Goal: Information Seeking & Learning: Learn about a topic

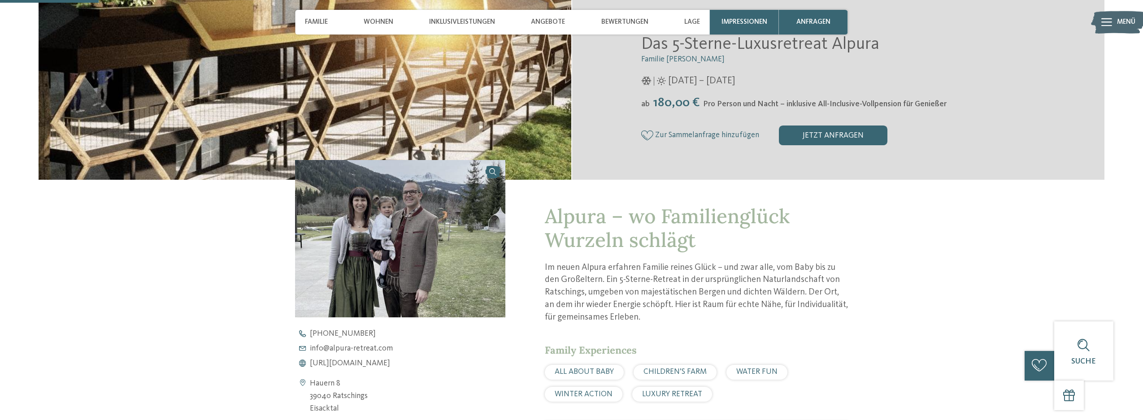
scroll to position [314, 0]
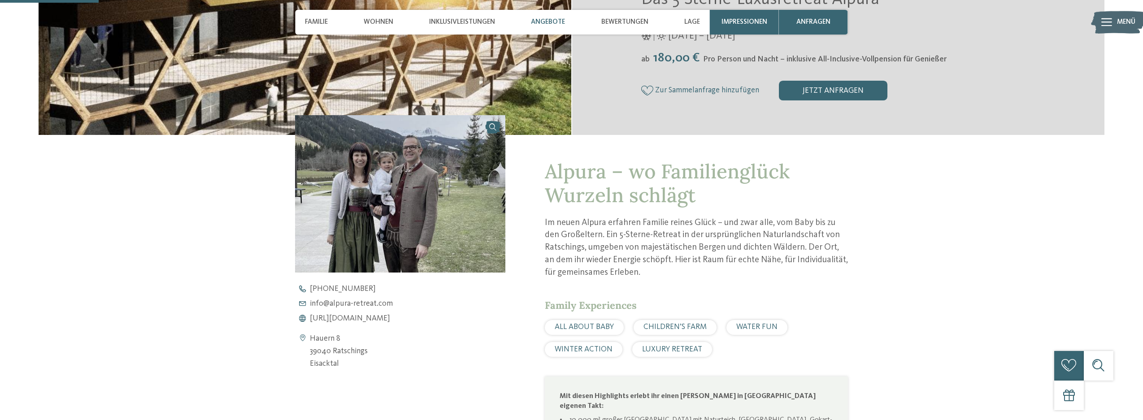
click at [563, 18] on span "Angebote" at bounding box center [548, 22] width 34 height 8
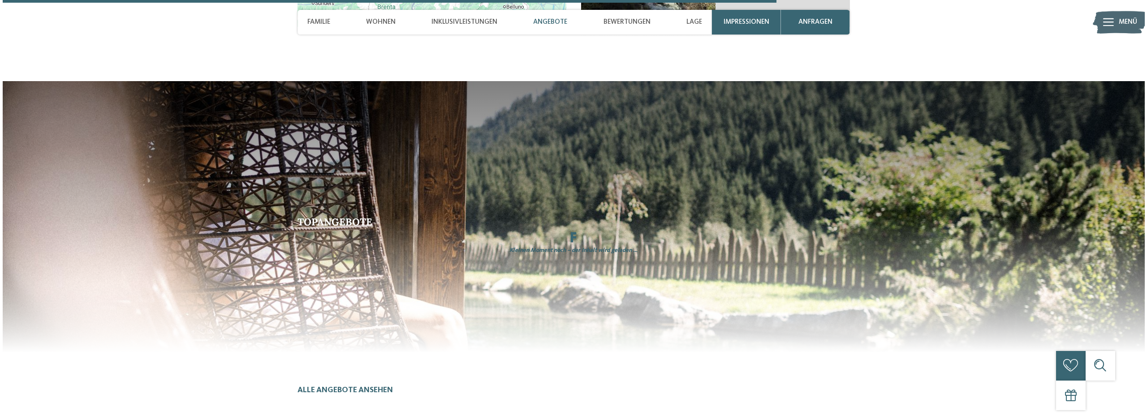
scroll to position [2463, 0]
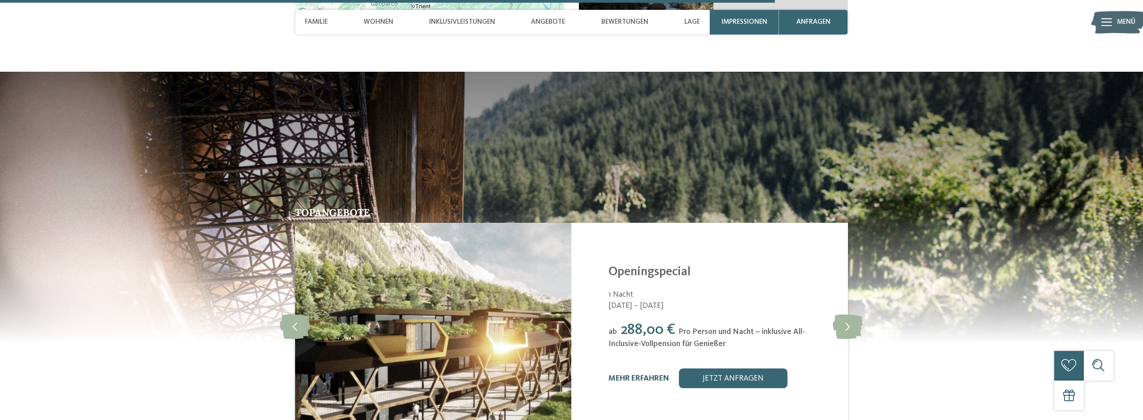
click at [638, 375] on link "mehr erfahren" at bounding box center [638, 379] width 61 height 8
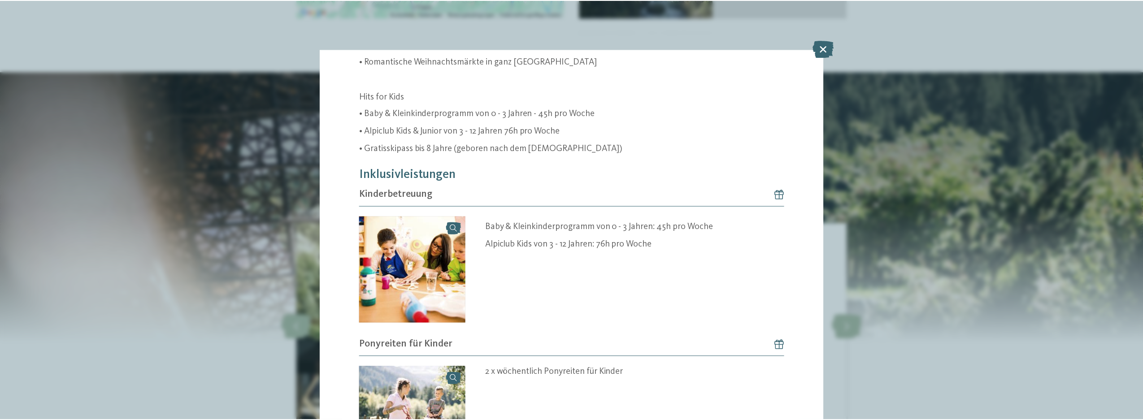
scroll to position [448, 0]
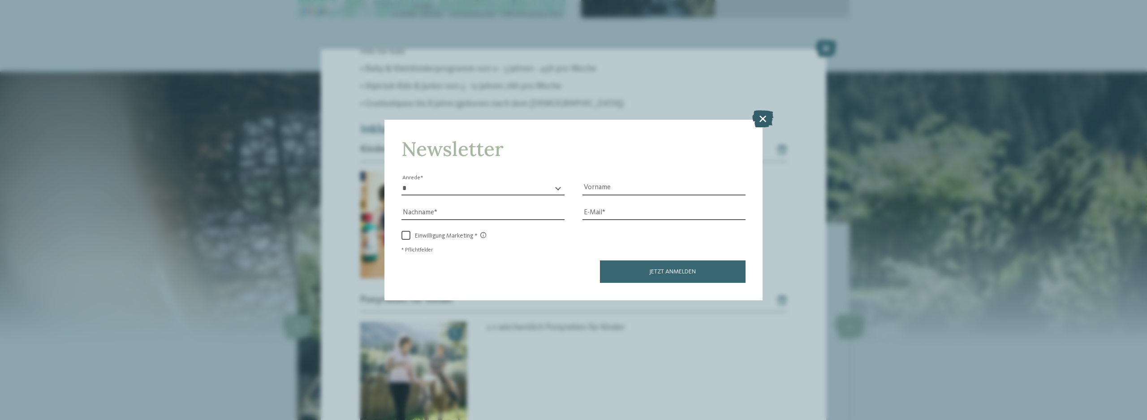
click at [767, 116] on icon at bounding box center [763, 118] width 21 height 17
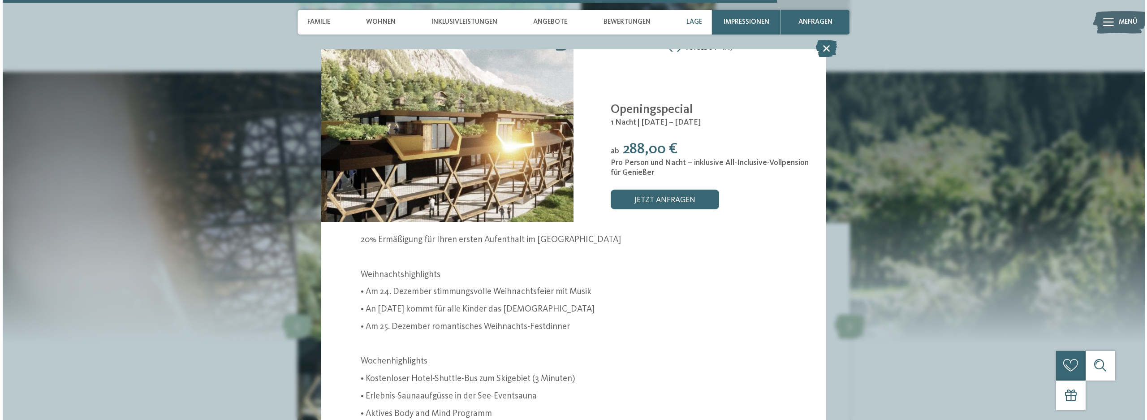
scroll to position [0, 0]
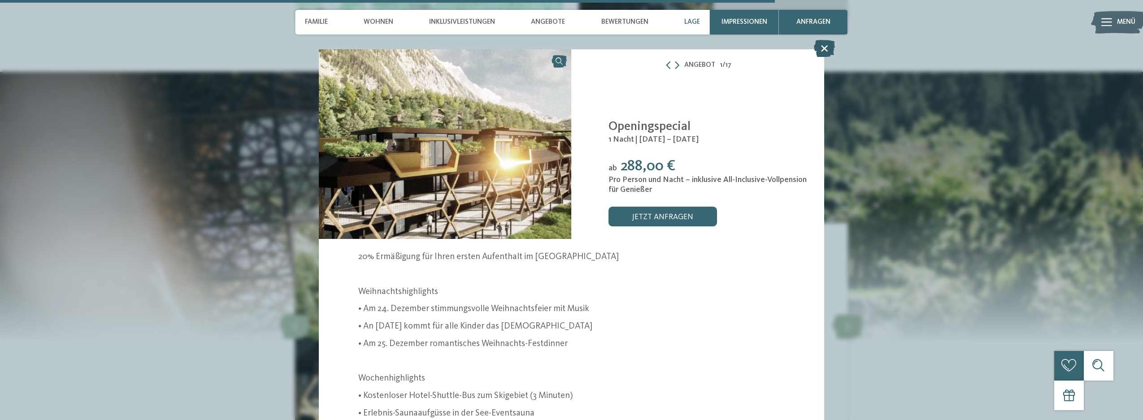
click at [826, 52] on icon at bounding box center [824, 48] width 21 height 17
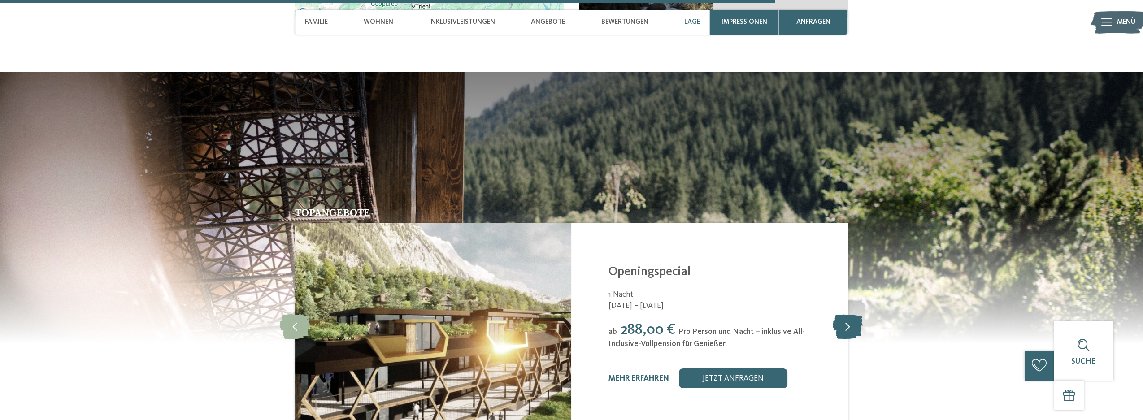
click at [849, 314] on icon at bounding box center [847, 326] width 30 height 25
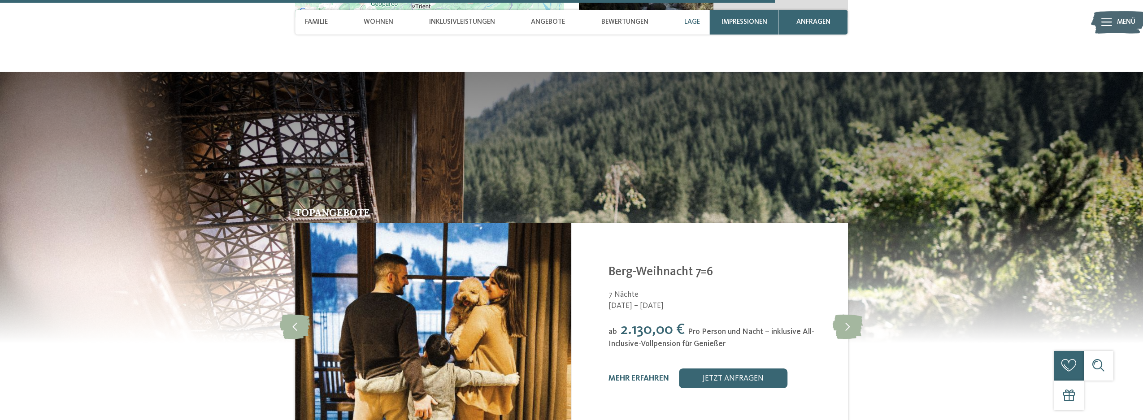
drag, startPoint x: 849, startPoint y: 307, endPoint x: 757, endPoint y: 311, distance: 92.0
click at [757, 311] on div "slide 3 of 17 Alpura Retreat [GEOGRAPHIC_DATA] - [GEOGRAPHIC_DATA] November spe…" at bounding box center [571, 326] width 553 height 207
click at [750, 301] on span "[DATE] – [DATE]" at bounding box center [721, 306] width 227 height 11
click at [634, 375] on link "mehr erfahren" at bounding box center [638, 379] width 61 height 8
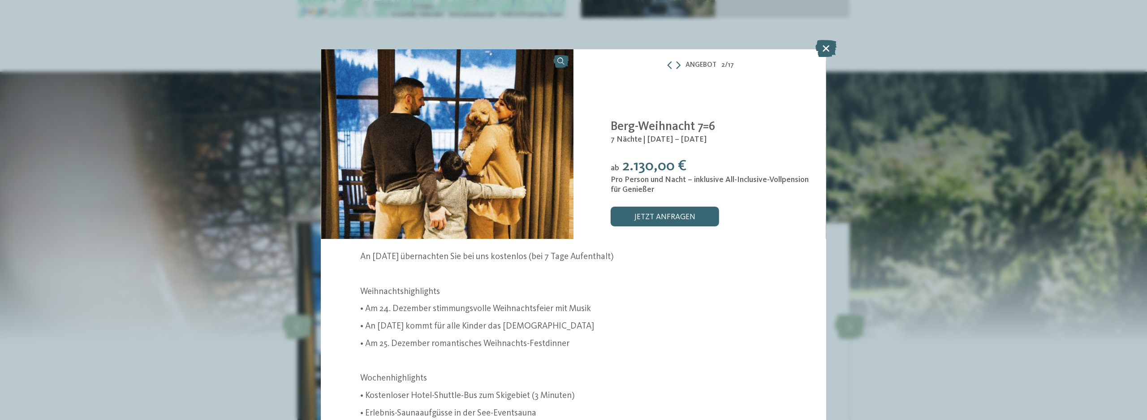
click at [681, 66] on div "Angebot 2 / 17" at bounding box center [700, 65] width 253 height 13
click at [678, 64] on icon at bounding box center [678, 65] width 4 height 8
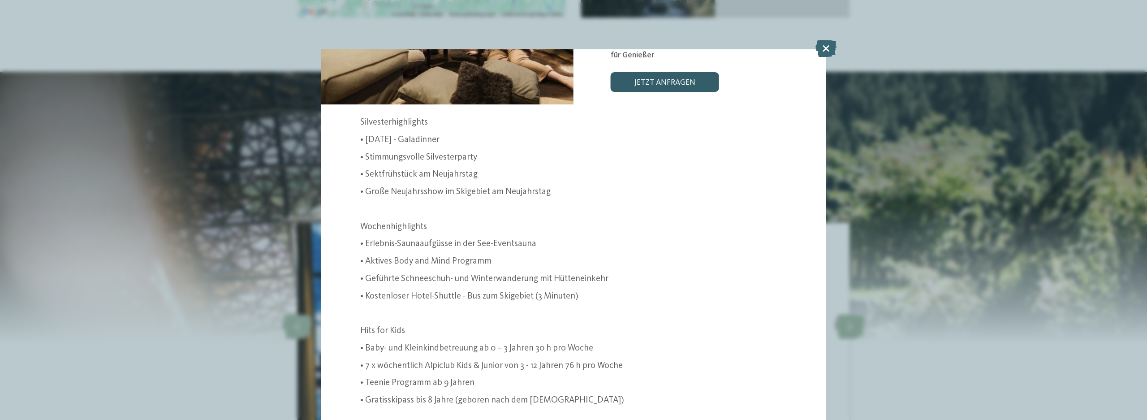
scroll to position [179, 0]
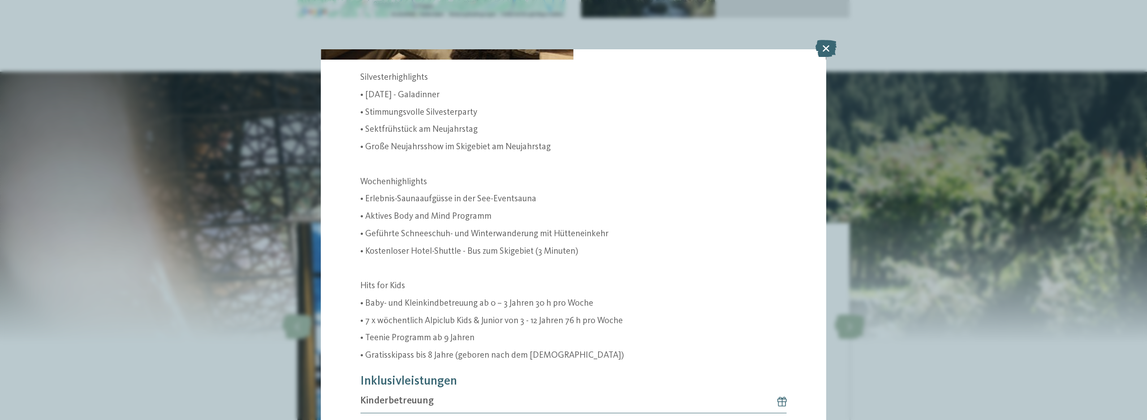
click at [482, 334] on p "• Teenie Programm ab 9 Jahren" at bounding box center [573, 338] width 426 height 13
drag, startPoint x: 474, startPoint y: 341, endPoint x: 361, endPoint y: 339, distance: 113.4
click at [361, 339] on p "• Teenie Programm ab 9 Jahren" at bounding box center [573, 338] width 426 height 13
copy p "• Teenie Programm ab 9 Jahren"
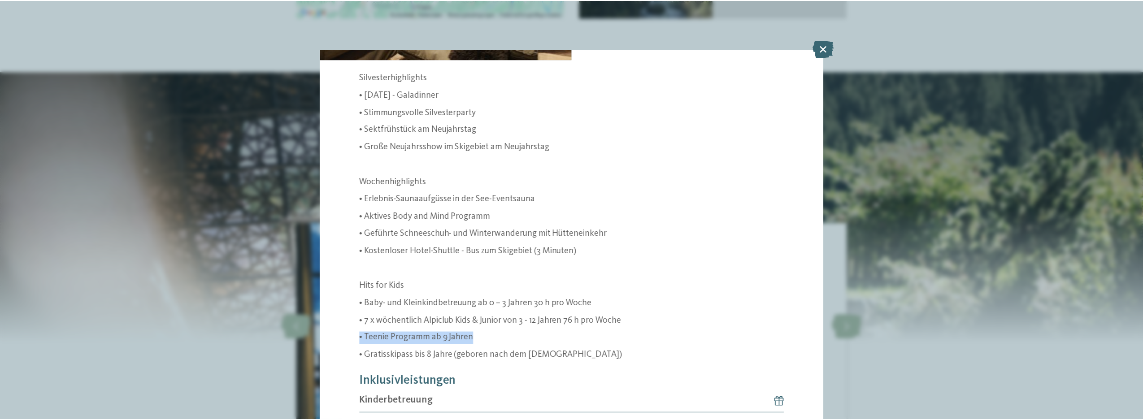
scroll to position [0, 0]
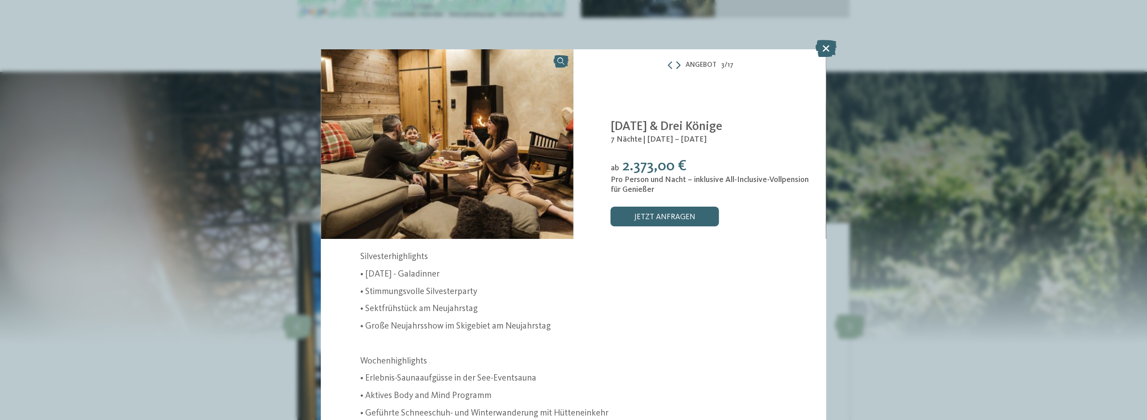
click at [678, 69] on icon at bounding box center [678, 65] width 4 height 8
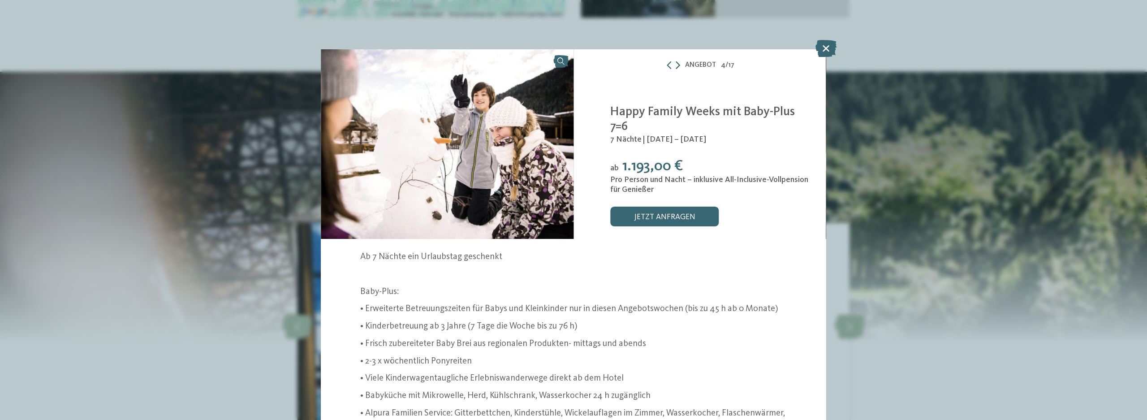
click at [678, 69] on icon at bounding box center [678, 65] width 4 height 8
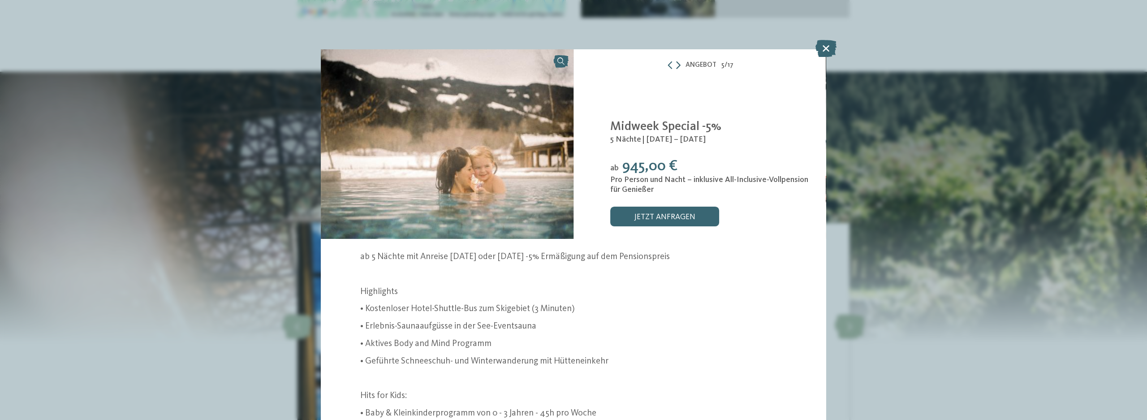
click at [678, 69] on icon at bounding box center [678, 65] width 4 height 8
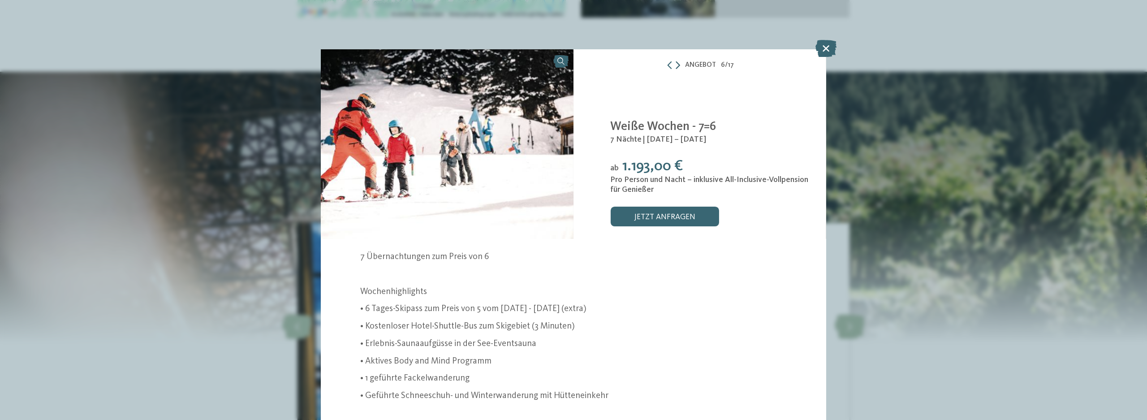
click at [678, 69] on icon at bounding box center [678, 65] width 4 height 8
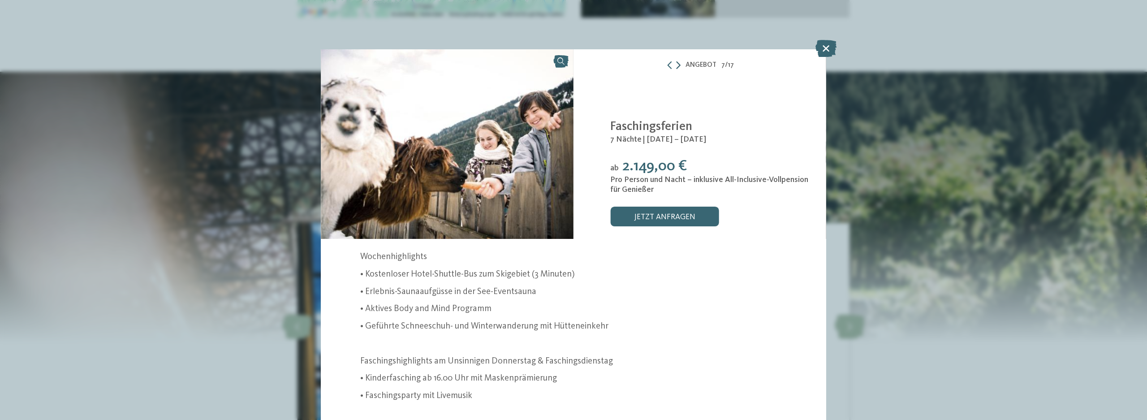
click at [678, 69] on icon at bounding box center [678, 65] width 4 height 8
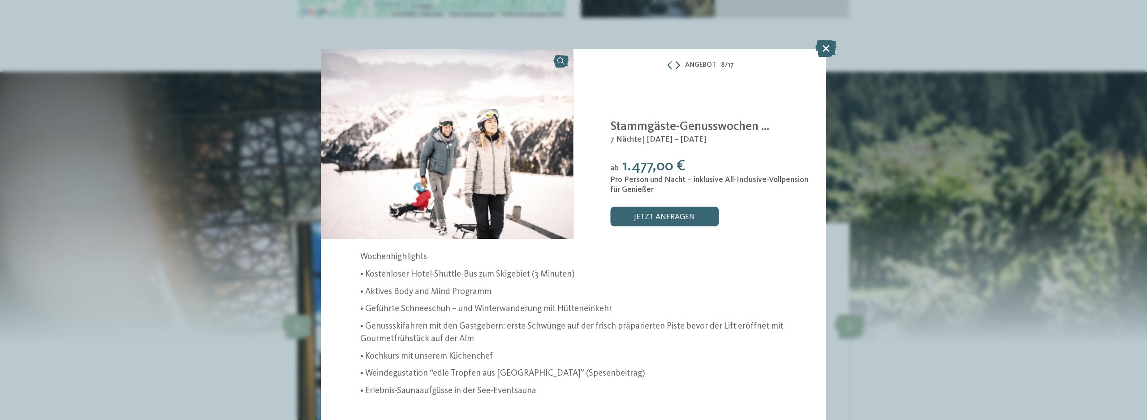
click at [678, 69] on icon at bounding box center [678, 65] width 4 height 8
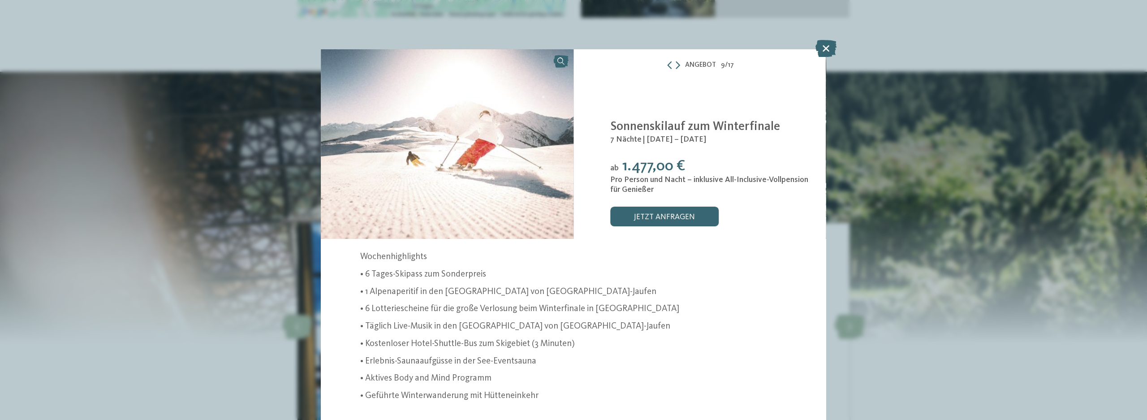
click at [662, 67] on div "Angebot 9 / 17" at bounding box center [700, 65] width 253 height 13
click at [669, 69] on div "Angebot 9 / 17" at bounding box center [700, 65] width 253 height 13
click at [669, 69] on icon at bounding box center [670, 65] width 8 height 8
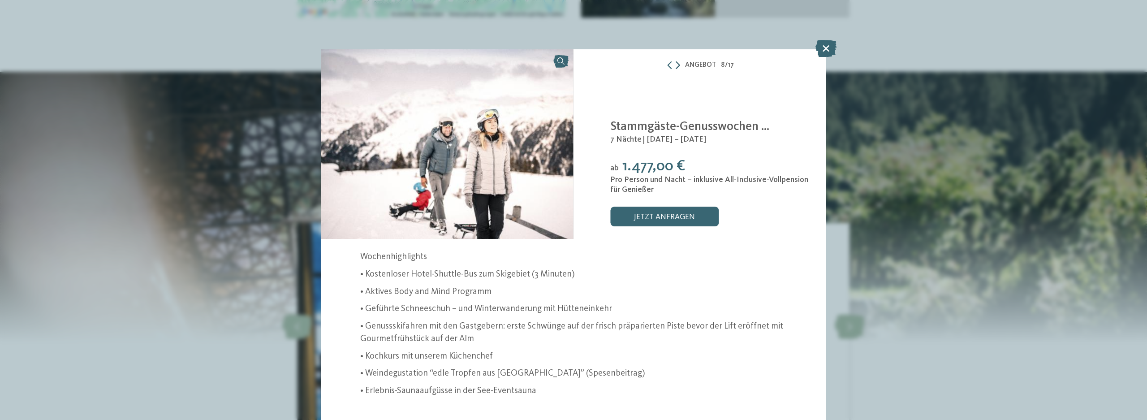
click at [676, 69] on icon at bounding box center [678, 65] width 4 height 8
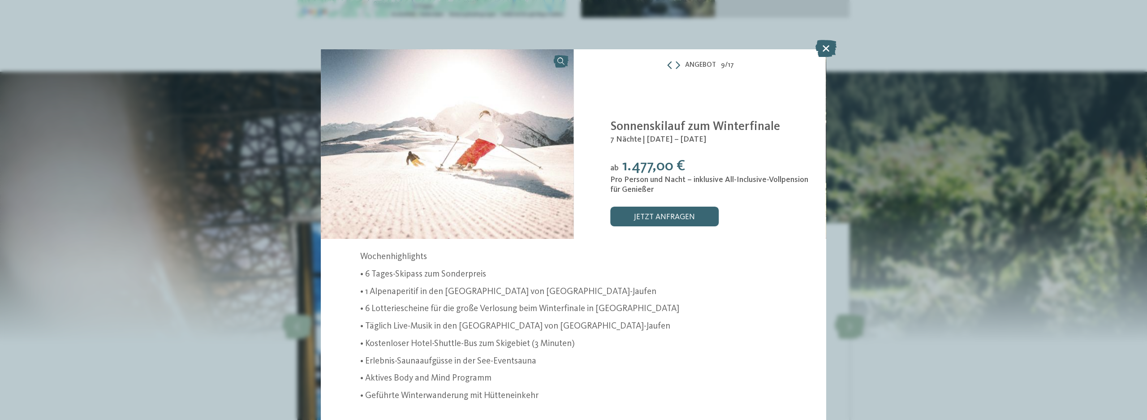
click at [670, 65] on icon at bounding box center [670, 65] width 8 height 8
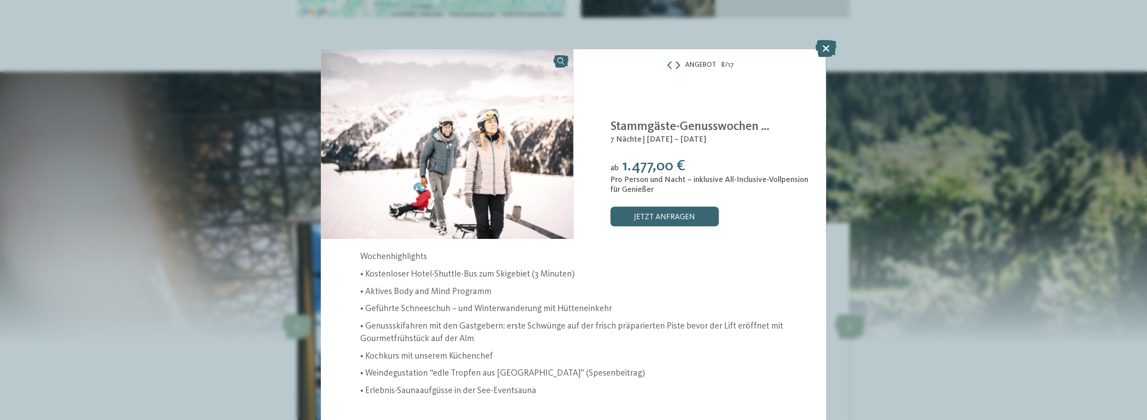
click at [676, 67] on icon at bounding box center [678, 65] width 4 height 8
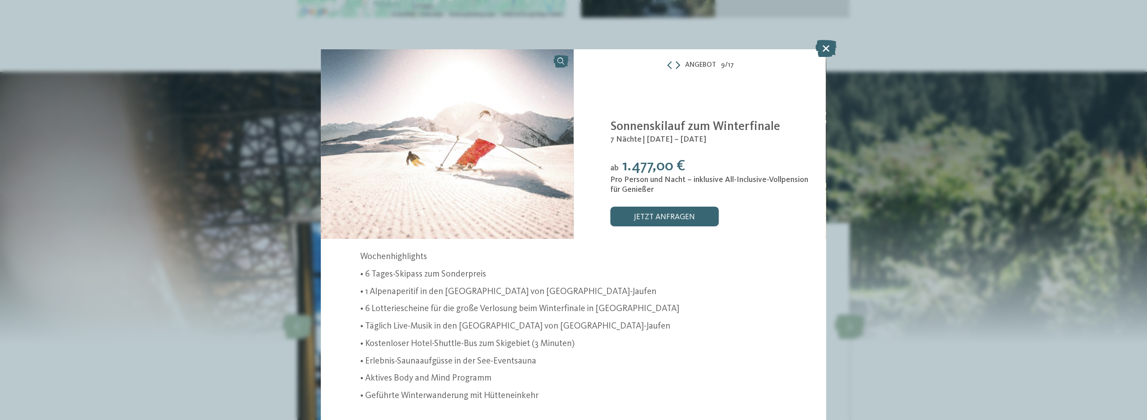
click at [676, 67] on icon at bounding box center [678, 65] width 4 height 8
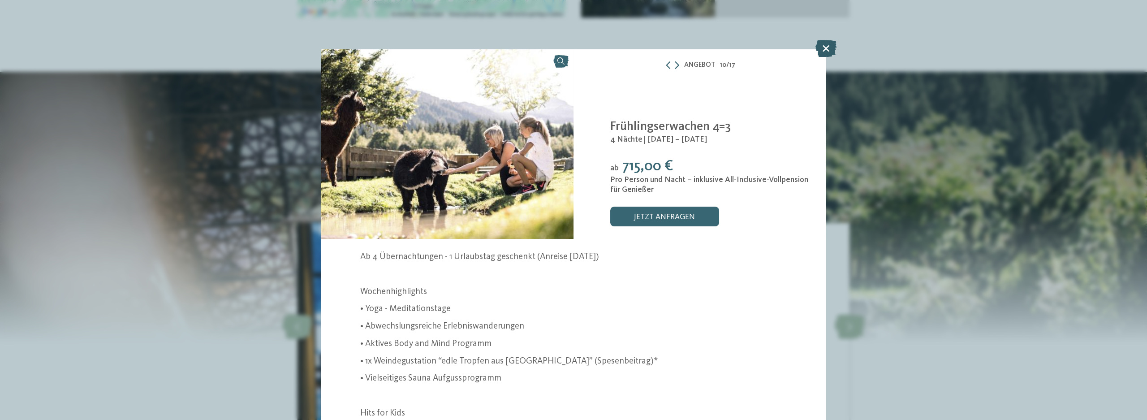
click at [826, 45] on icon at bounding box center [826, 48] width 21 height 17
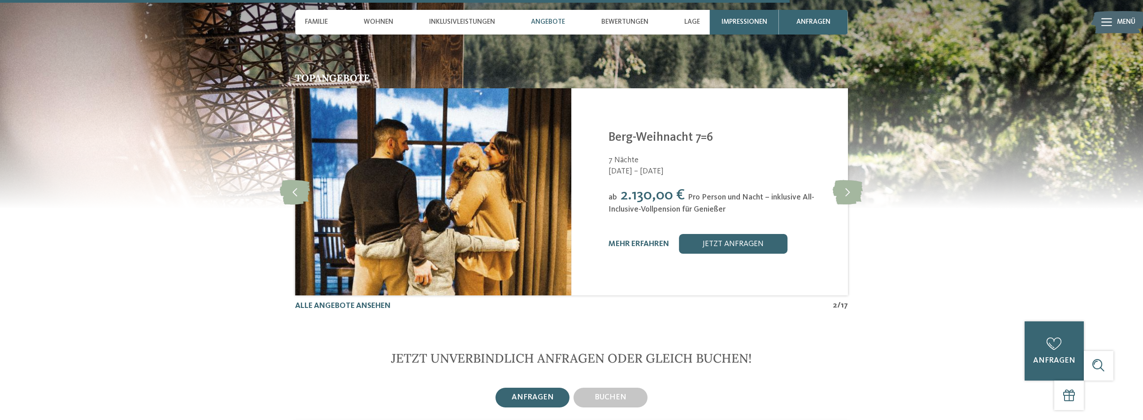
scroll to position [2552, 0]
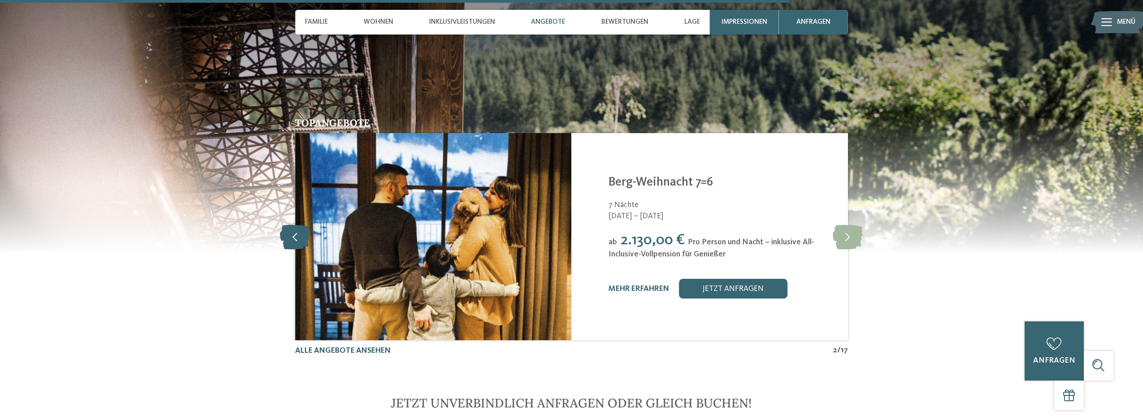
click at [286, 225] on icon at bounding box center [295, 237] width 30 height 25
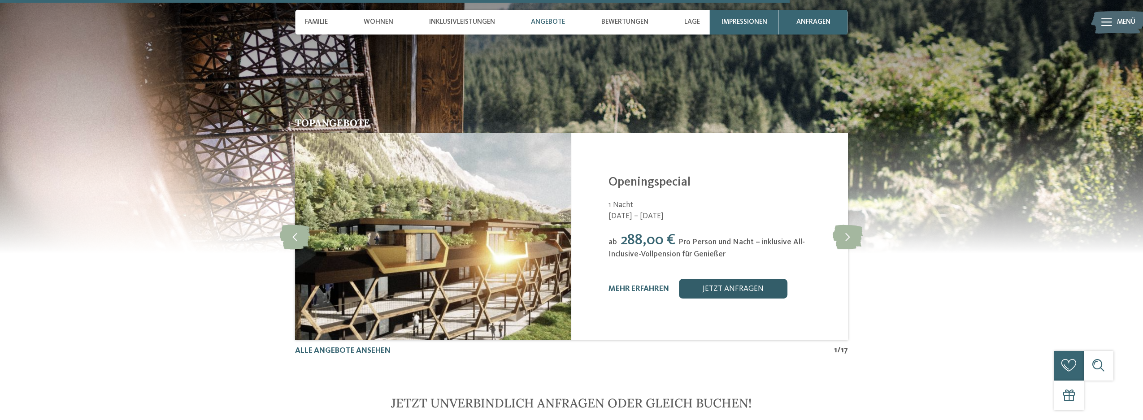
click at [729, 279] on link "jetzt anfragen" at bounding box center [733, 289] width 108 height 20
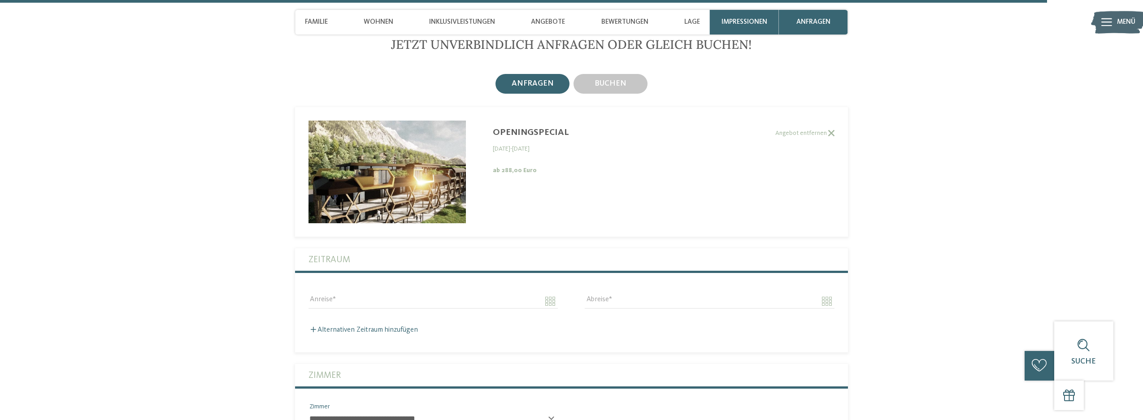
scroll to position [2507, 0]
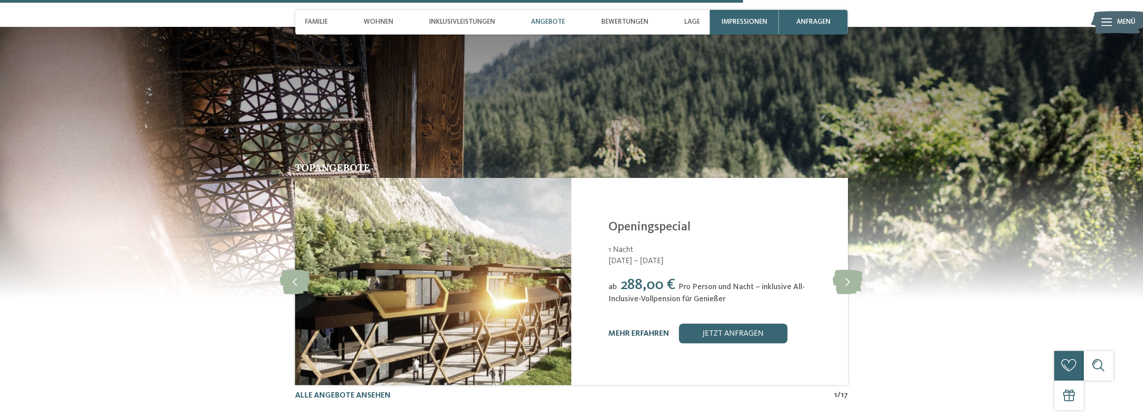
click at [634, 330] on link "mehr erfahren" at bounding box center [638, 334] width 61 height 8
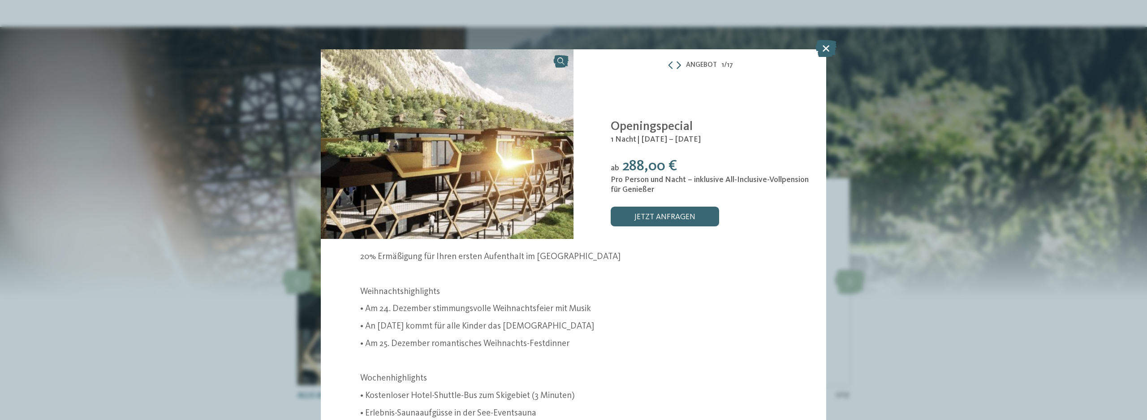
click at [679, 65] on icon at bounding box center [679, 65] width 4 height 8
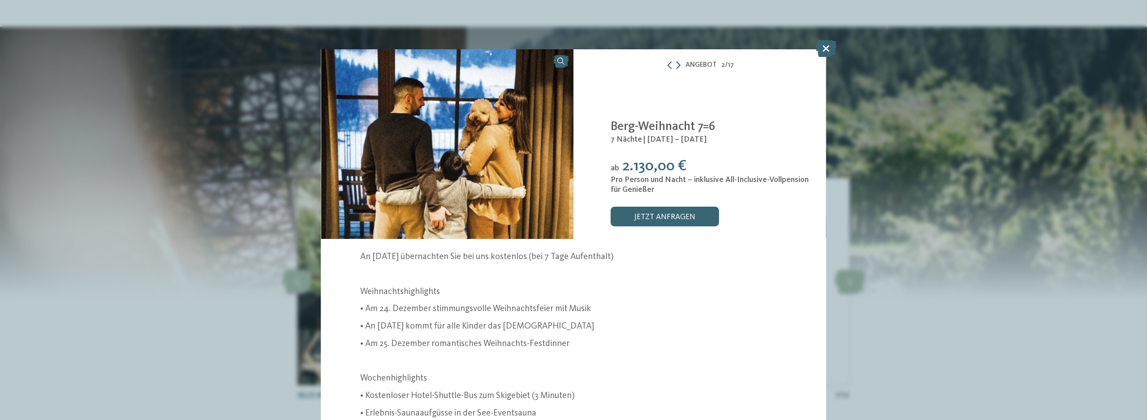
click at [679, 65] on icon at bounding box center [678, 65] width 4 height 8
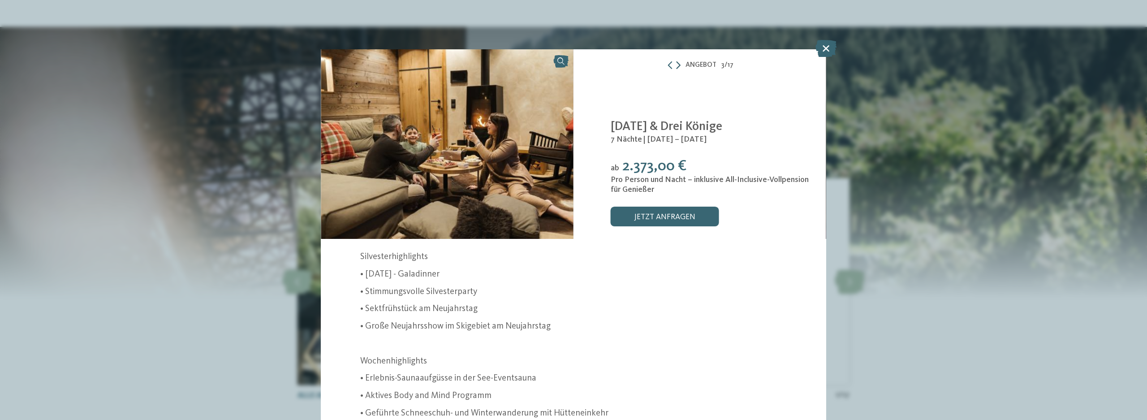
click at [679, 65] on icon at bounding box center [678, 65] width 4 height 8
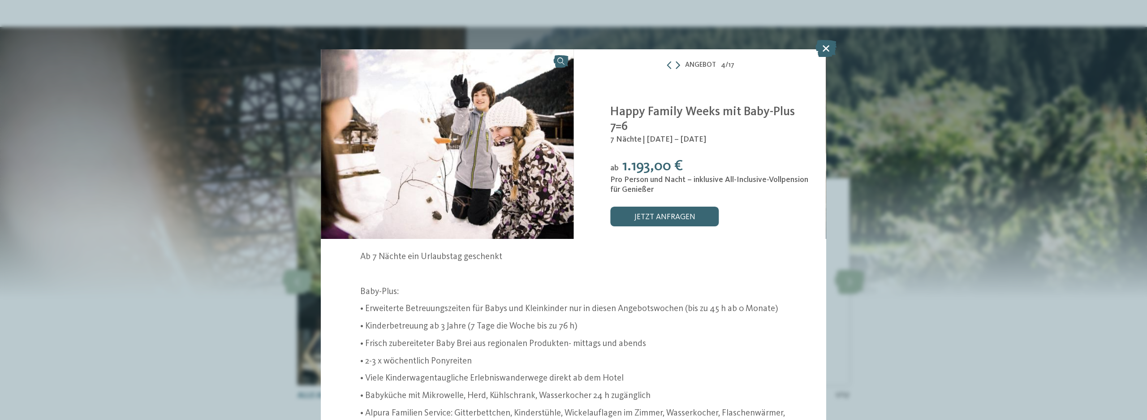
click at [679, 65] on div "Angebot 4 / 17" at bounding box center [700, 65] width 253 height 13
click at [677, 64] on icon at bounding box center [678, 65] width 4 height 8
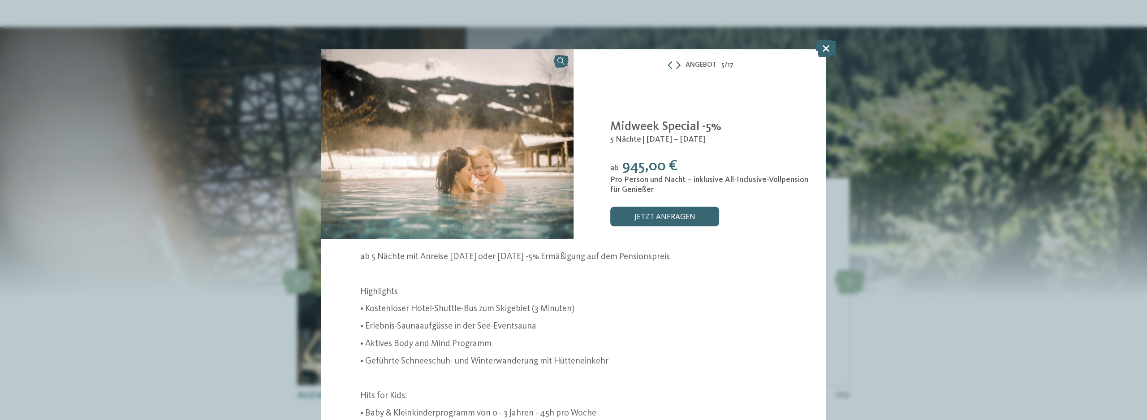
click at [677, 64] on icon at bounding box center [678, 65] width 4 height 8
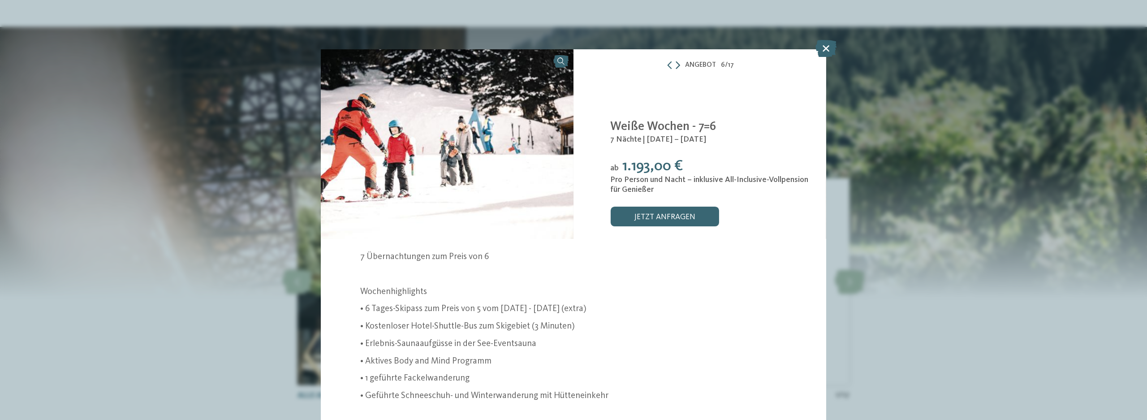
click at [677, 64] on icon at bounding box center [678, 65] width 4 height 8
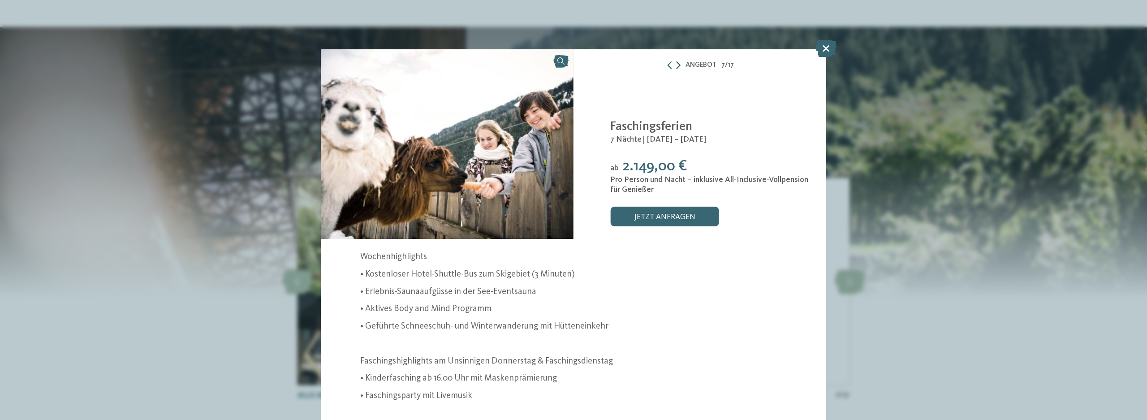
click at [677, 64] on icon at bounding box center [678, 65] width 4 height 8
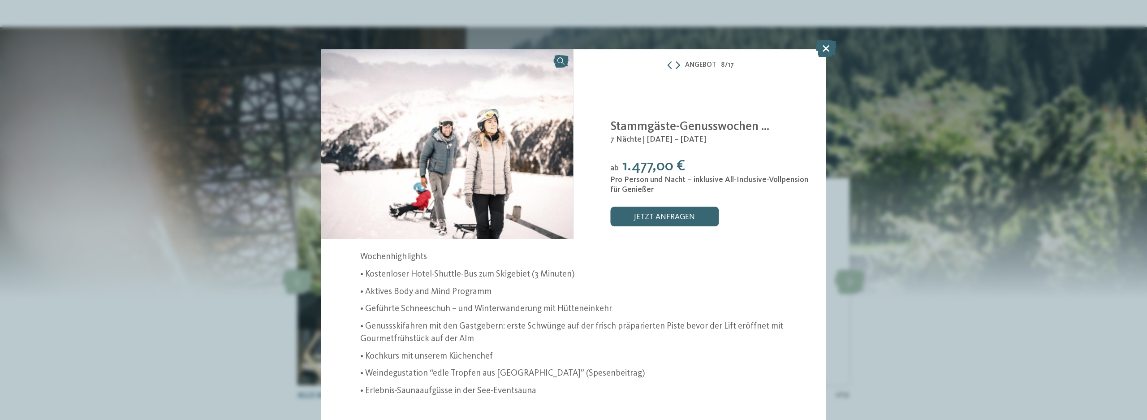
click at [677, 64] on icon at bounding box center [678, 65] width 4 height 8
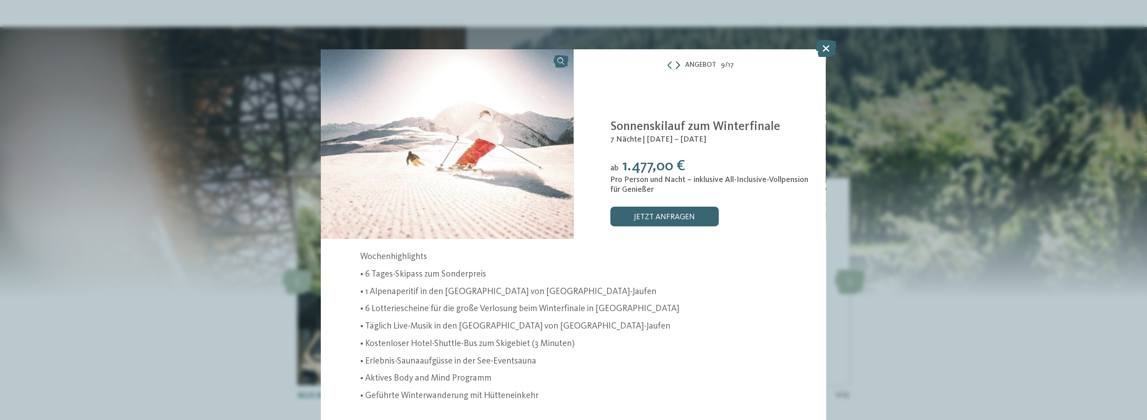
click at [677, 64] on icon at bounding box center [678, 65] width 4 height 8
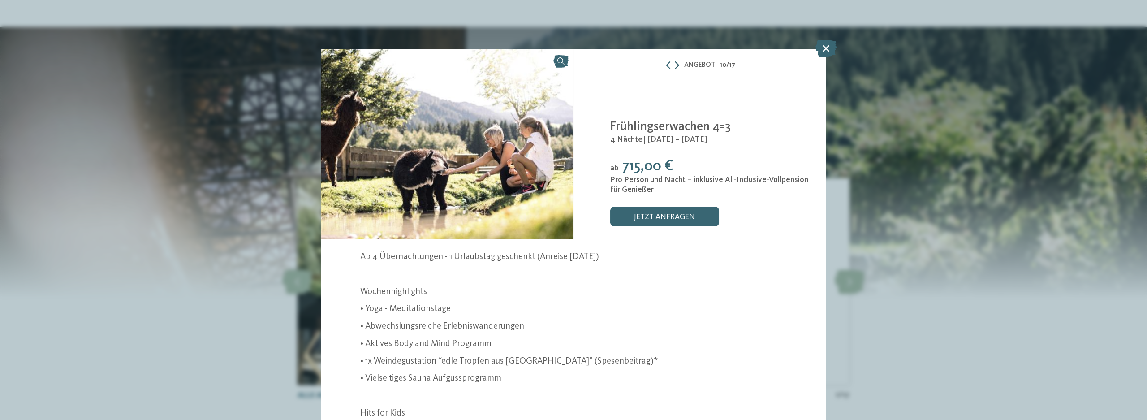
click at [677, 64] on icon at bounding box center [677, 65] width 4 height 8
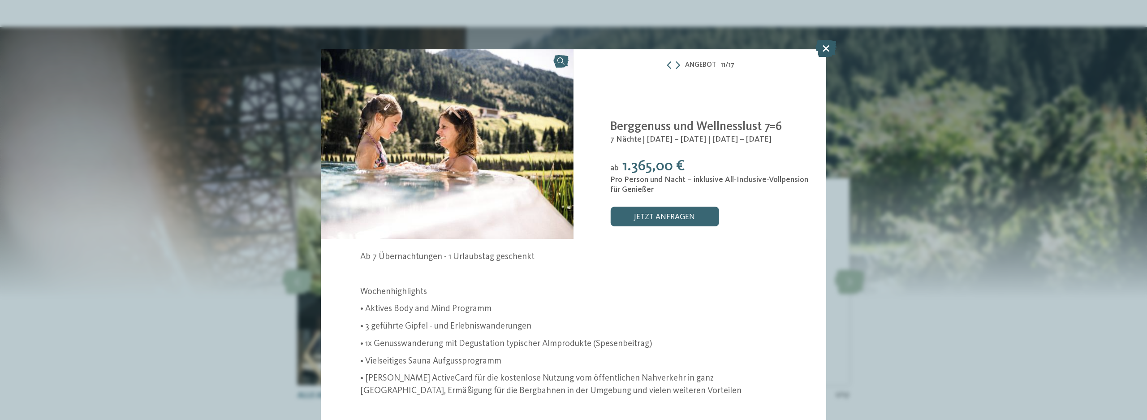
click at [828, 45] on icon at bounding box center [826, 48] width 21 height 17
